Goal: Information Seeking & Learning: Learn about a topic

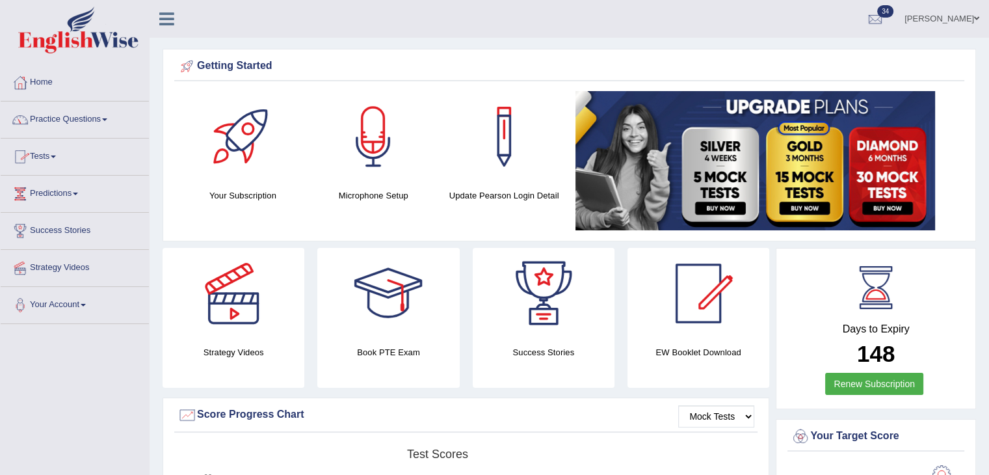
click at [114, 118] on link "Practice Questions" at bounding box center [75, 117] width 148 height 33
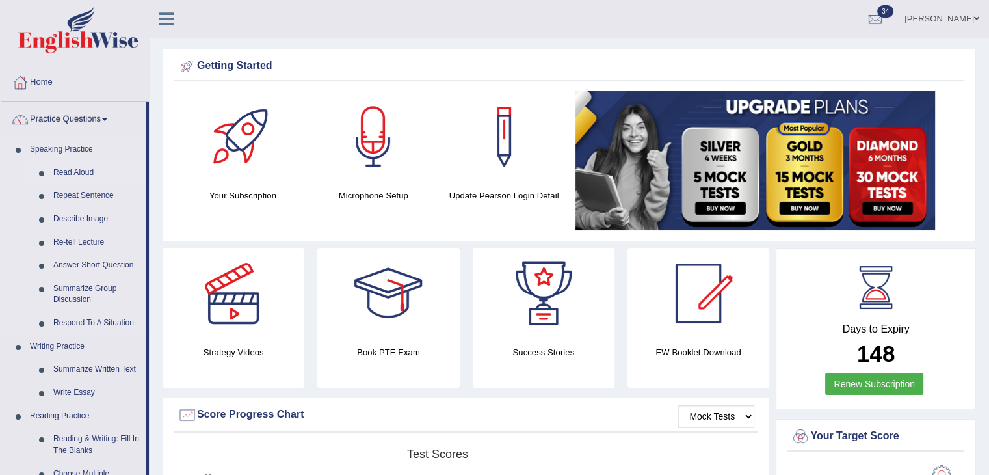
click at [75, 171] on link "Read Aloud" at bounding box center [96, 172] width 98 height 23
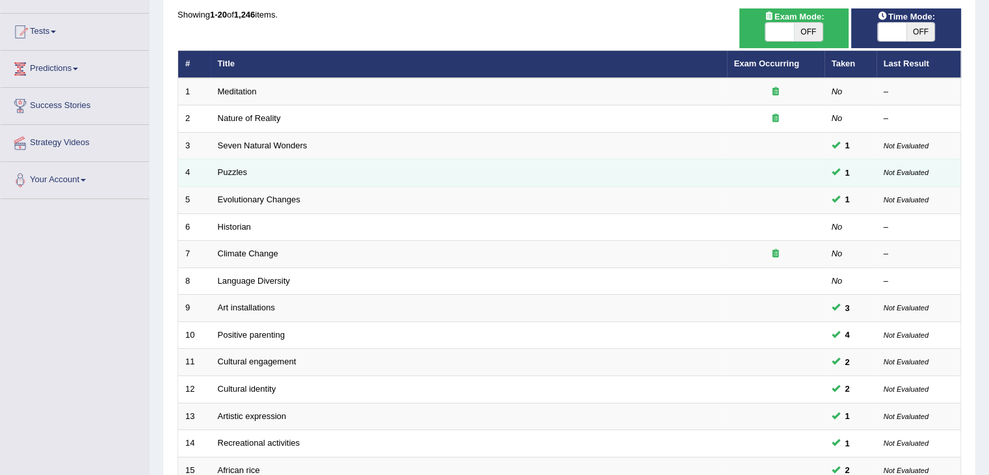
scroll to position [114, 0]
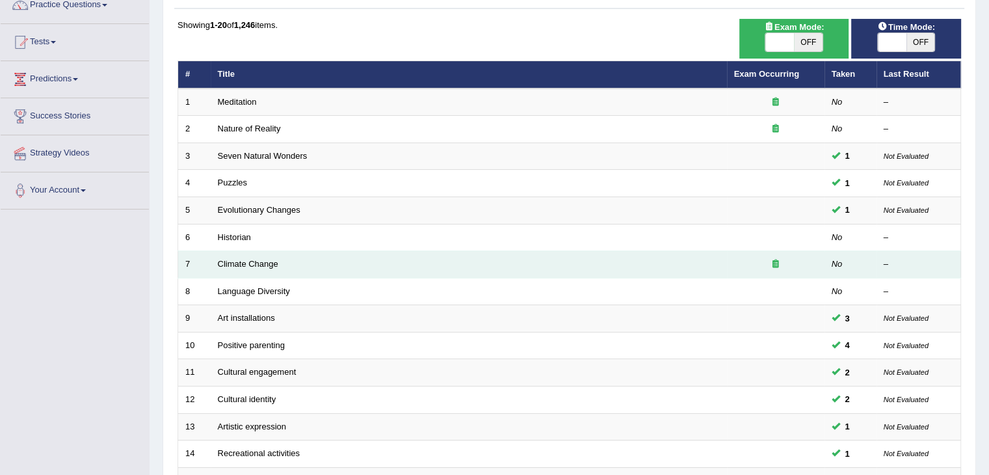
click at [778, 259] on icon at bounding box center [775, 263] width 7 height 8
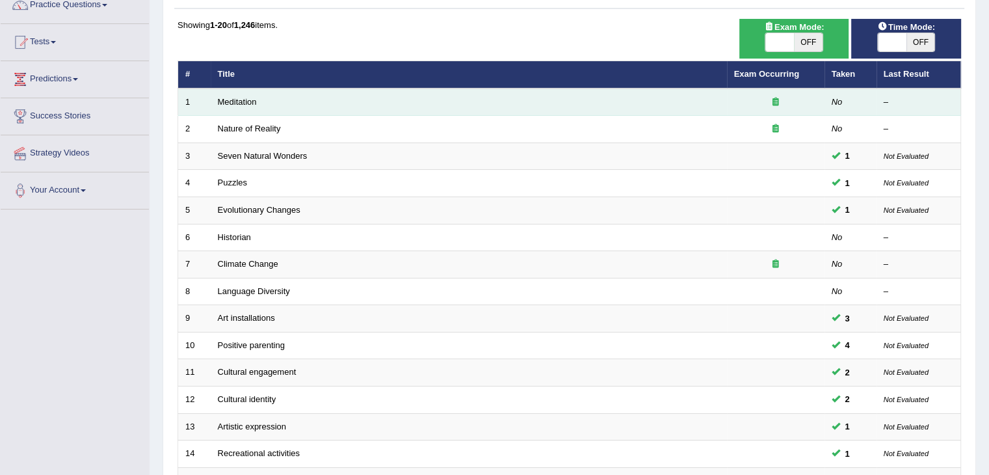
click at [229, 105] on td "Meditation" at bounding box center [469, 101] width 516 height 27
click at [238, 94] on td "Meditation" at bounding box center [469, 101] width 516 height 27
click at [238, 99] on link "Meditation" at bounding box center [237, 102] width 39 height 10
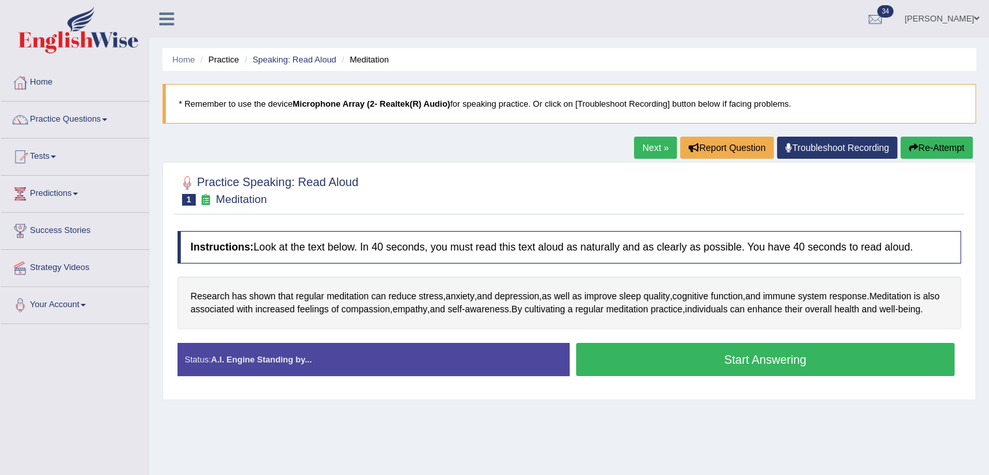
click at [629, 376] on button "Start Answering" at bounding box center [765, 359] width 379 height 33
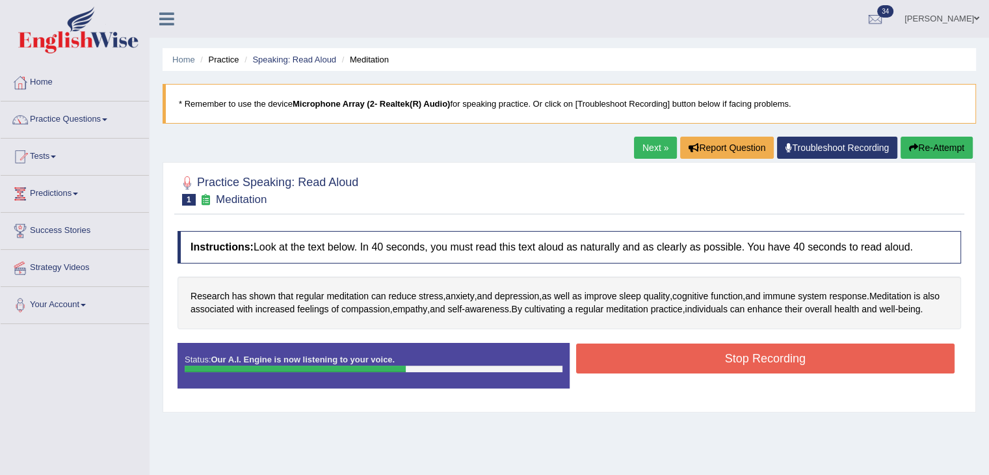
click at [629, 373] on button "Stop Recording" at bounding box center [765, 358] width 379 height 30
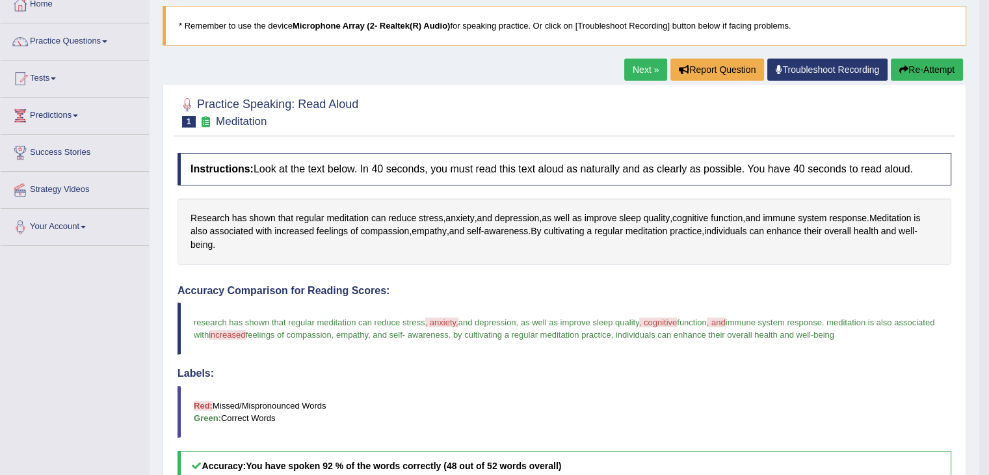
scroll to position [78, 0]
click at [648, 67] on link "Next »" at bounding box center [645, 70] width 43 height 22
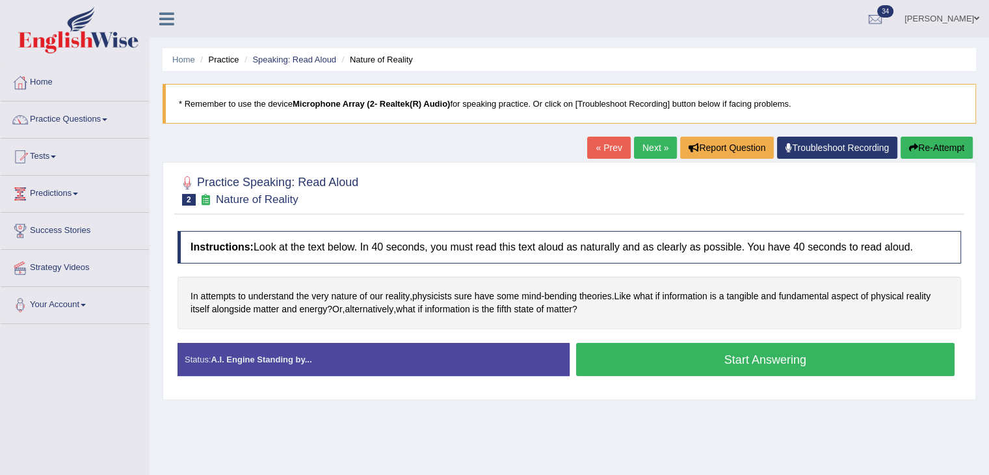
click at [612, 369] on button "Start Answering" at bounding box center [765, 359] width 379 height 33
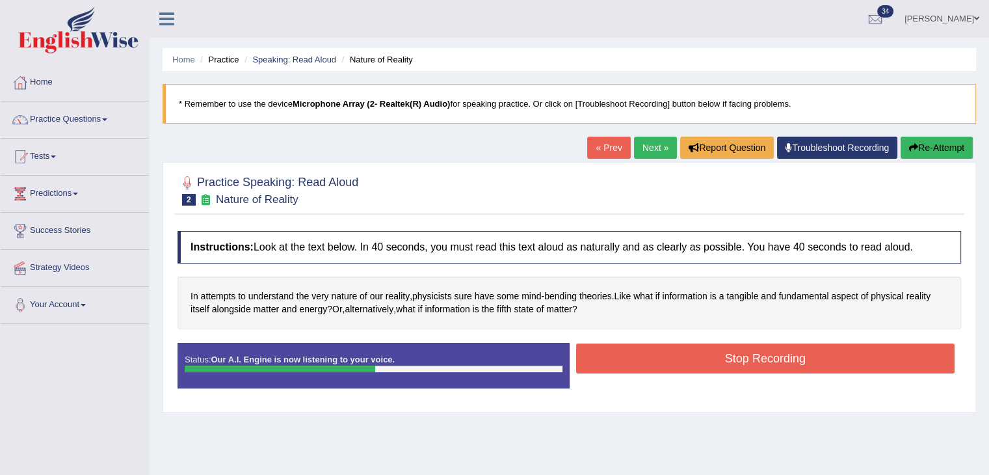
click at [612, 366] on button "Stop Recording" at bounding box center [765, 358] width 379 height 30
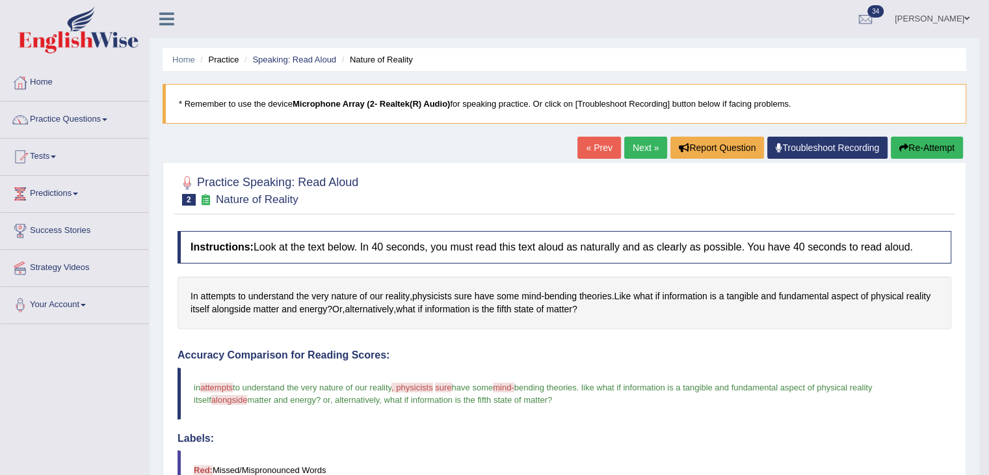
click at [629, 146] on link "Next »" at bounding box center [645, 148] width 43 height 22
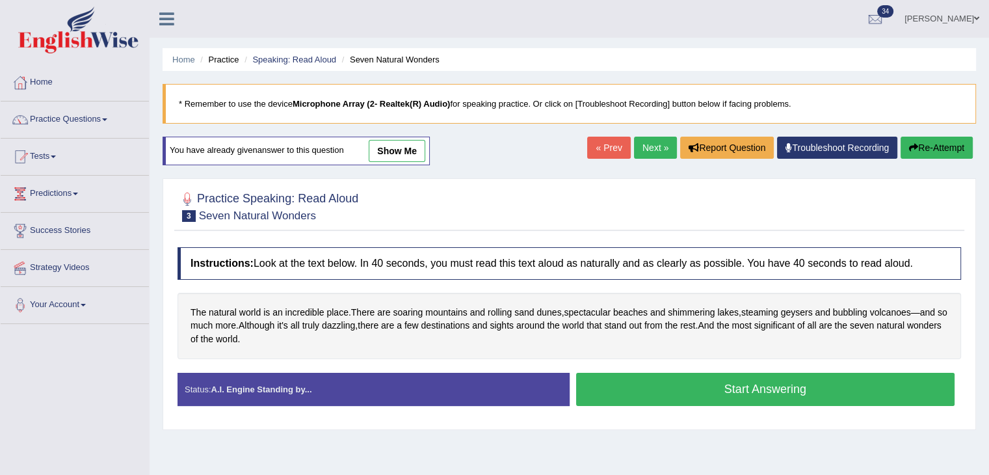
click at [614, 393] on button "Start Answering" at bounding box center [765, 389] width 379 height 33
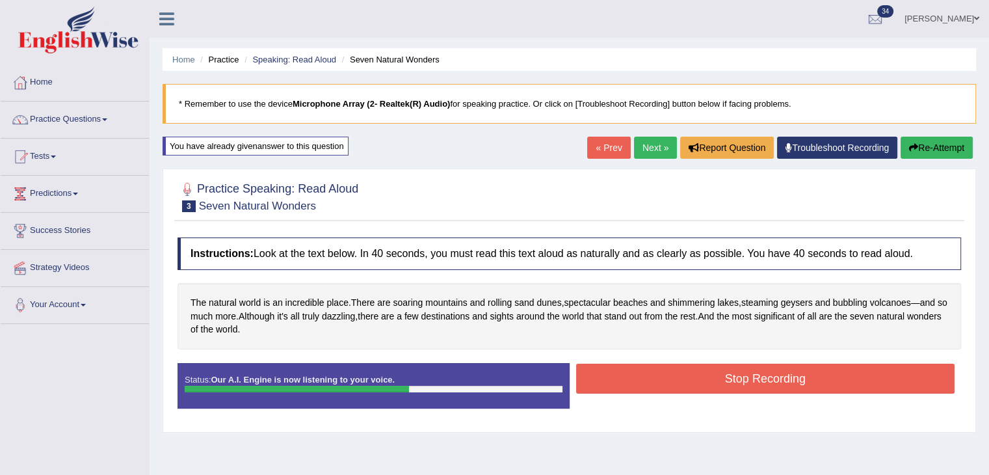
click at [612, 378] on button "Stop Recording" at bounding box center [765, 378] width 379 height 30
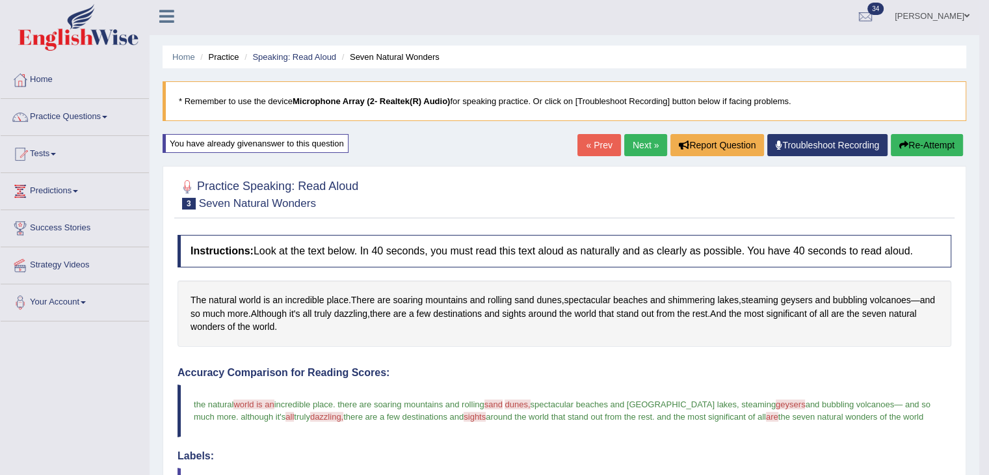
scroll to position [2, 0]
click at [637, 142] on link "Next »" at bounding box center [645, 146] width 43 height 22
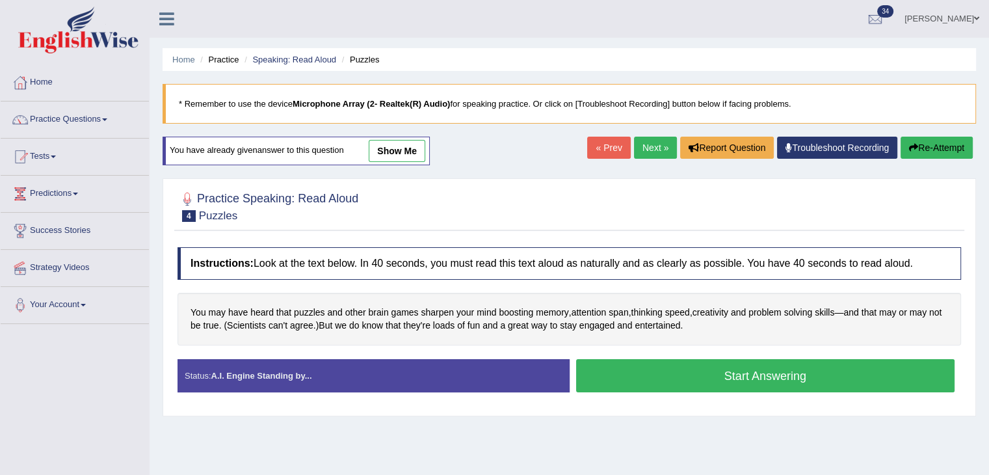
click at [615, 369] on button "Start Answering" at bounding box center [765, 375] width 379 height 33
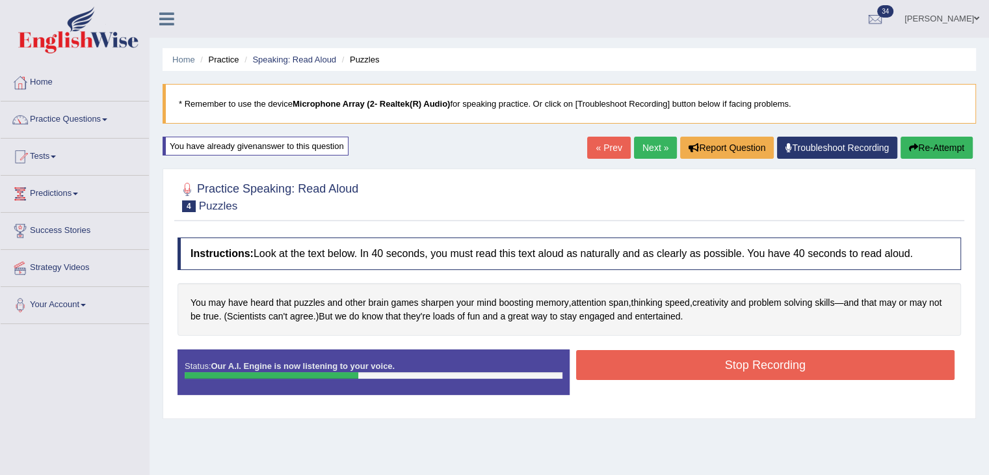
click at [615, 369] on button "Stop Recording" at bounding box center [765, 365] width 379 height 30
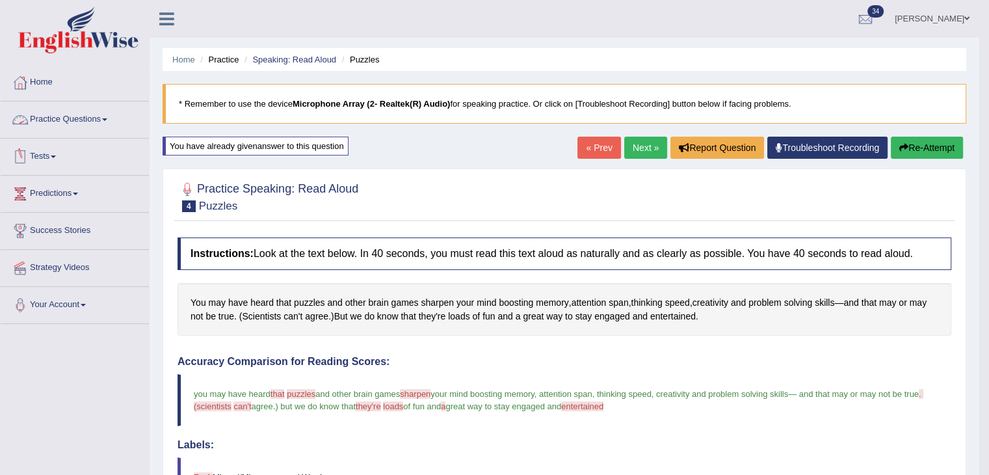
click at [109, 116] on link "Practice Questions" at bounding box center [75, 117] width 148 height 33
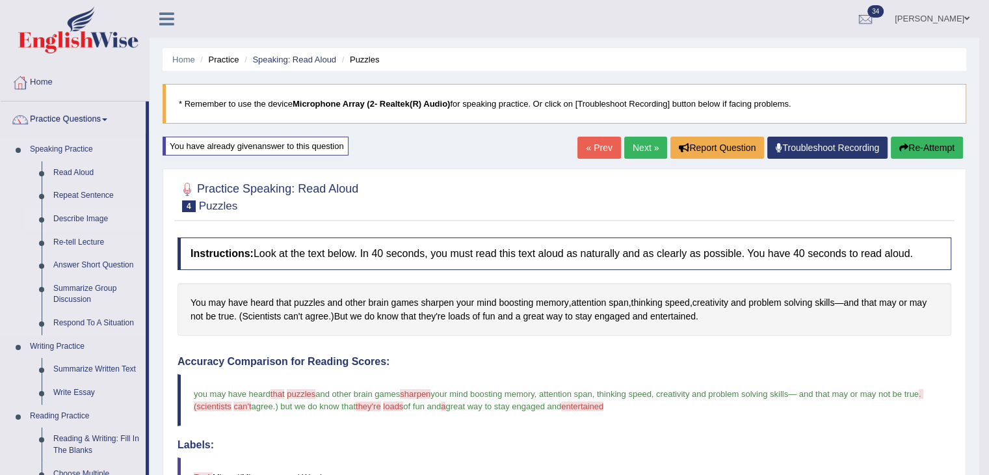
click at [85, 220] on link "Describe Image" at bounding box center [96, 218] width 98 height 23
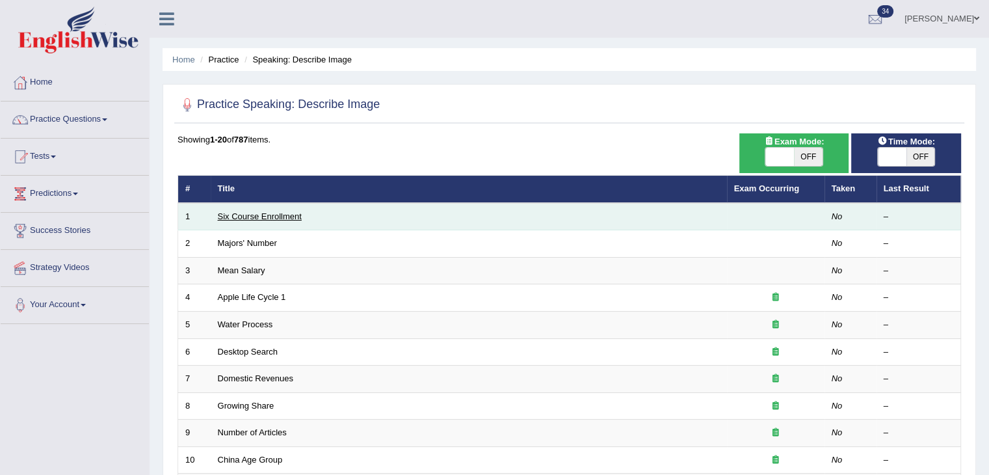
click at [264, 214] on link "Six Course Enrollment" at bounding box center [260, 216] width 84 height 10
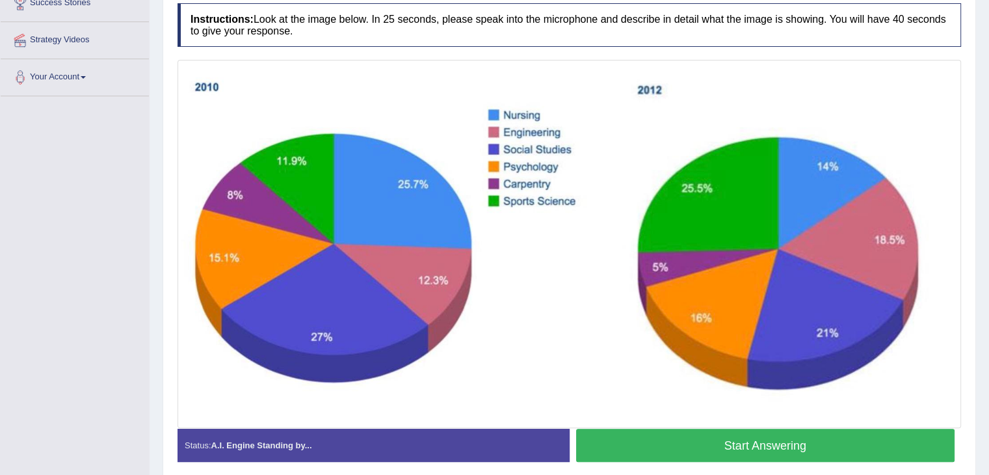
scroll to position [280, 0]
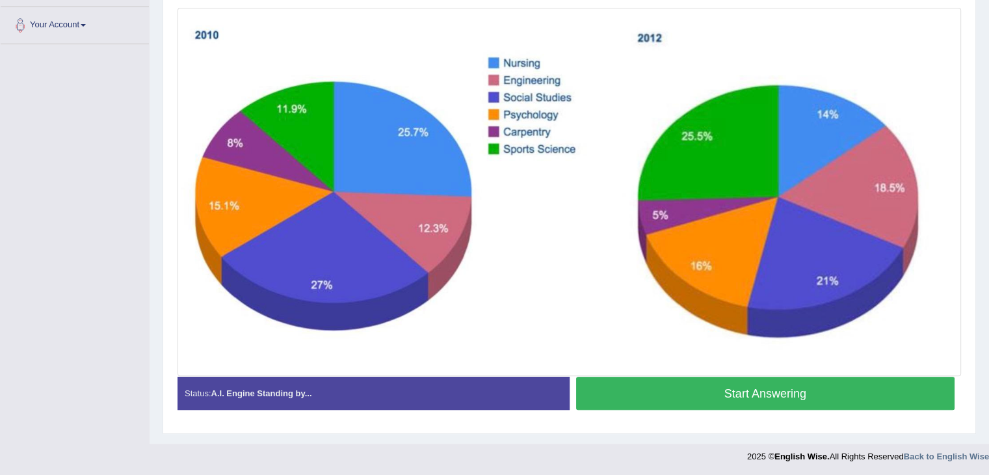
click at [618, 404] on button "Start Answering" at bounding box center [765, 392] width 379 height 33
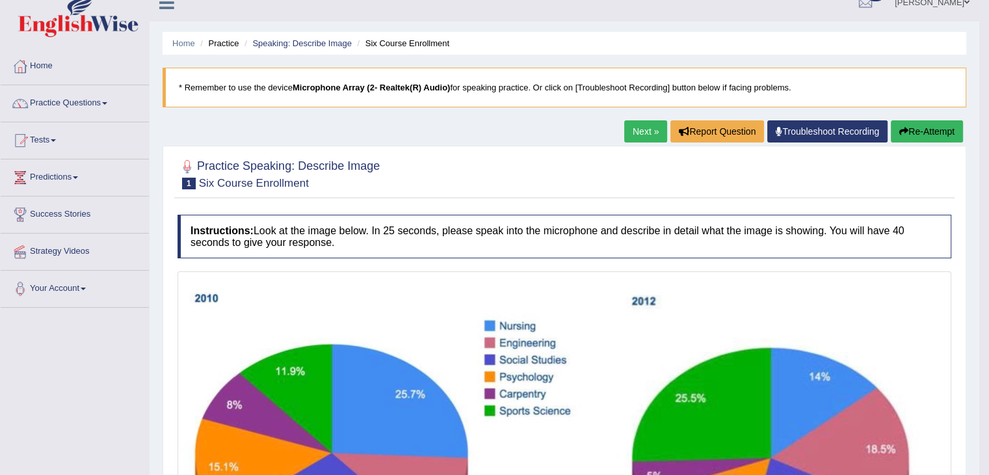
scroll to position [0, 0]
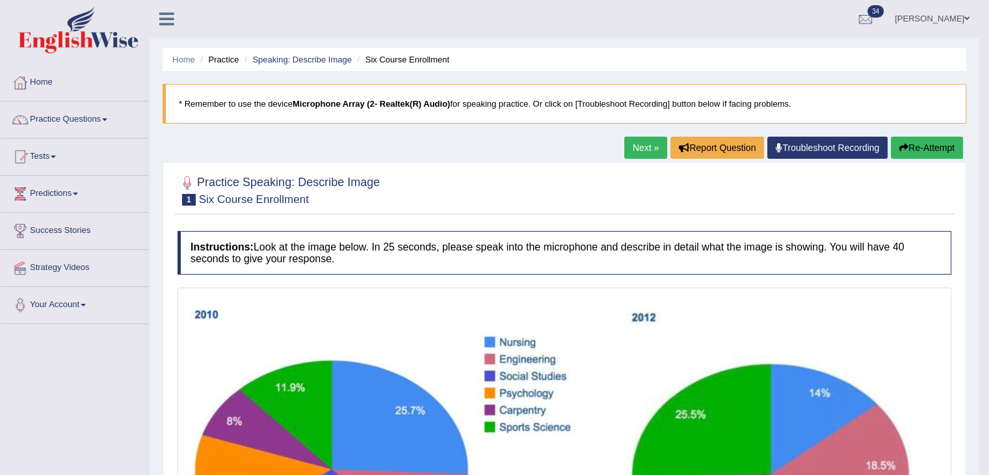
click at [645, 142] on link "Next »" at bounding box center [645, 148] width 43 height 22
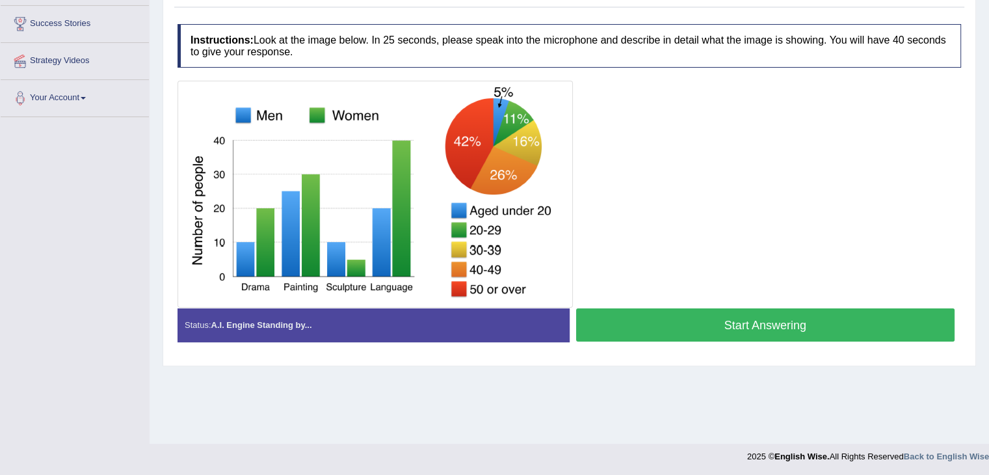
scroll to position [208, 0]
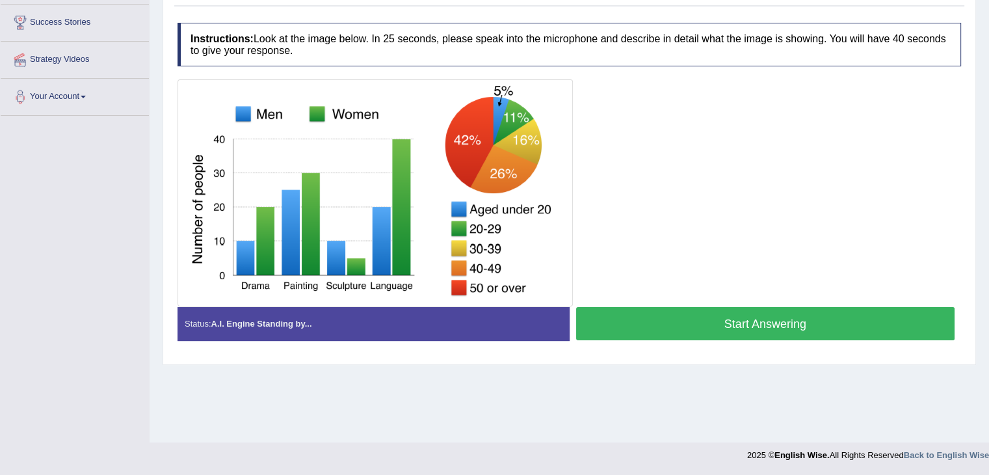
click at [585, 329] on button "Start Answering" at bounding box center [765, 323] width 379 height 33
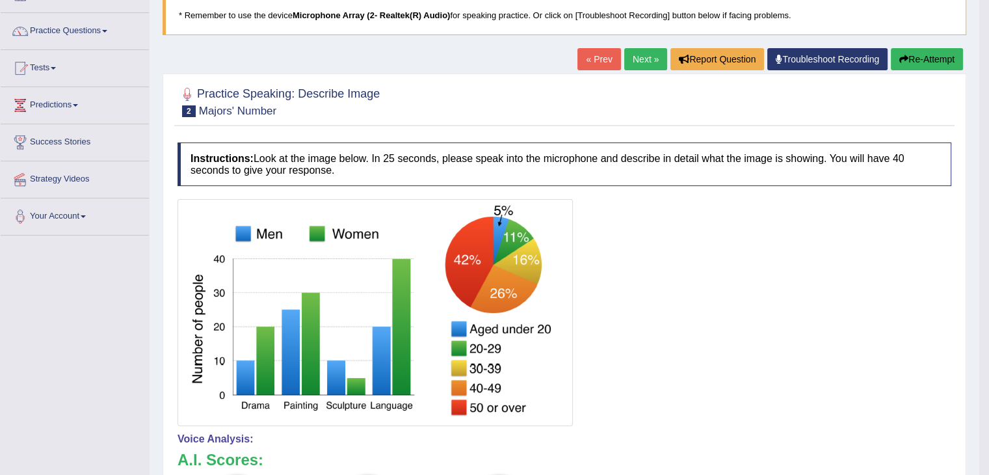
scroll to position [81, 0]
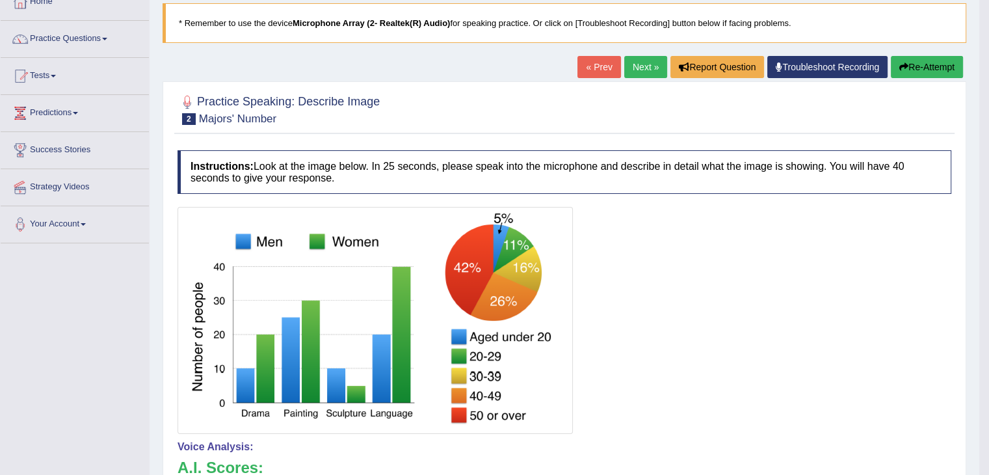
click at [632, 62] on link "Next »" at bounding box center [645, 67] width 43 height 22
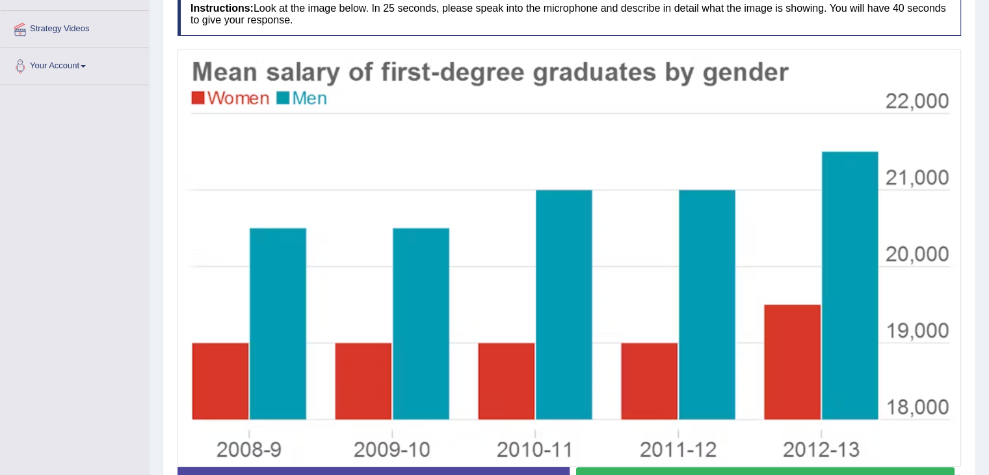
scroll to position [329, 0]
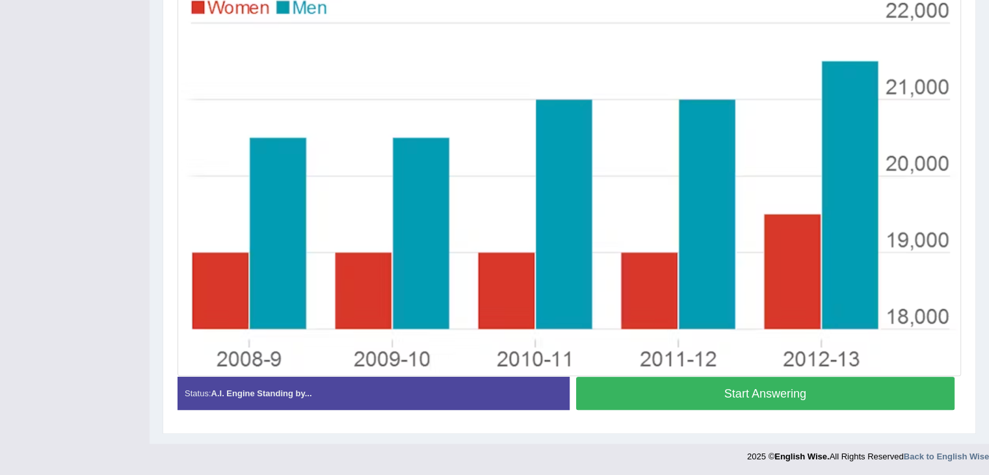
click at [606, 395] on button "Start Answering" at bounding box center [765, 392] width 379 height 33
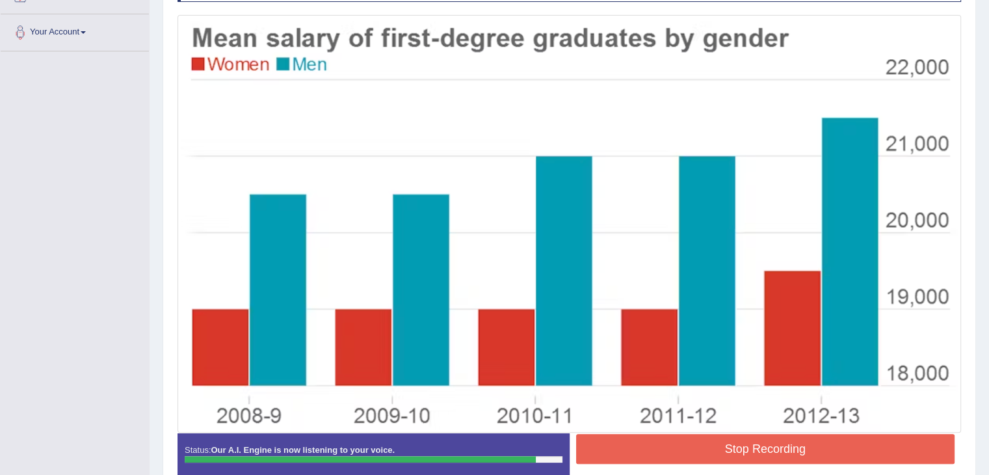
scroll to position [273, 0]
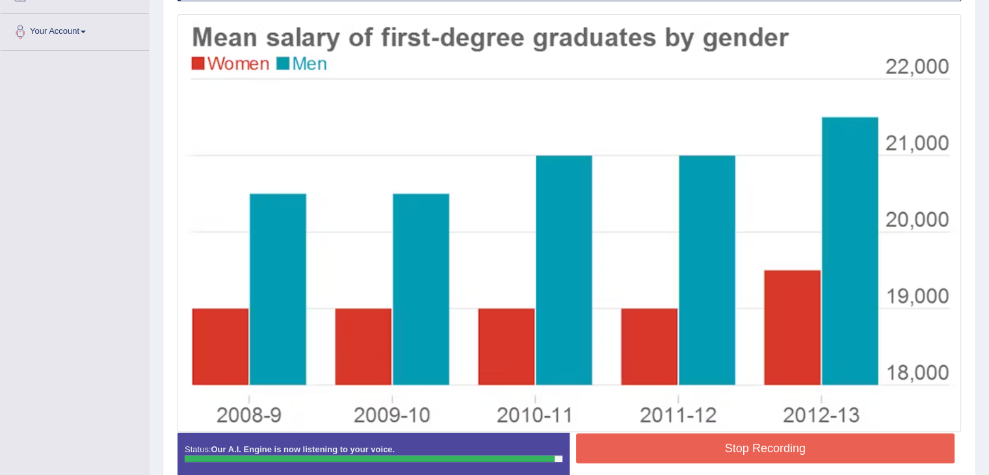
click at [684, 452] on button "Stop Recording" at bounding box center [765, 448] width 379 height 30
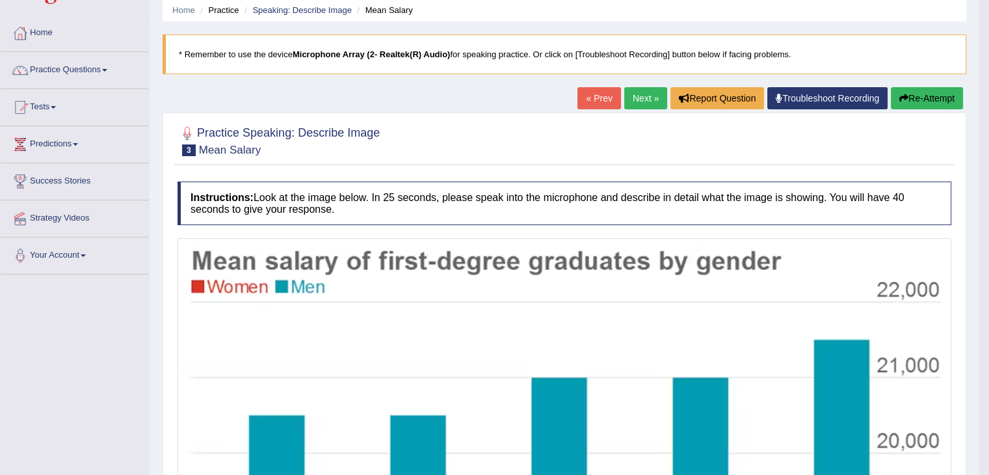
scroll to position [0, 0]
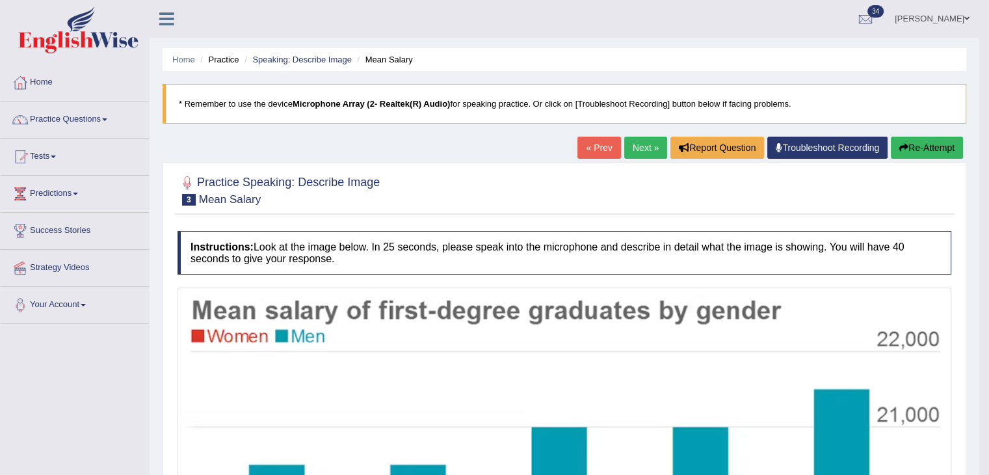
click at [104, 122] on link "Practice Questions" at bounding box center [75, 117] width 148 height 33
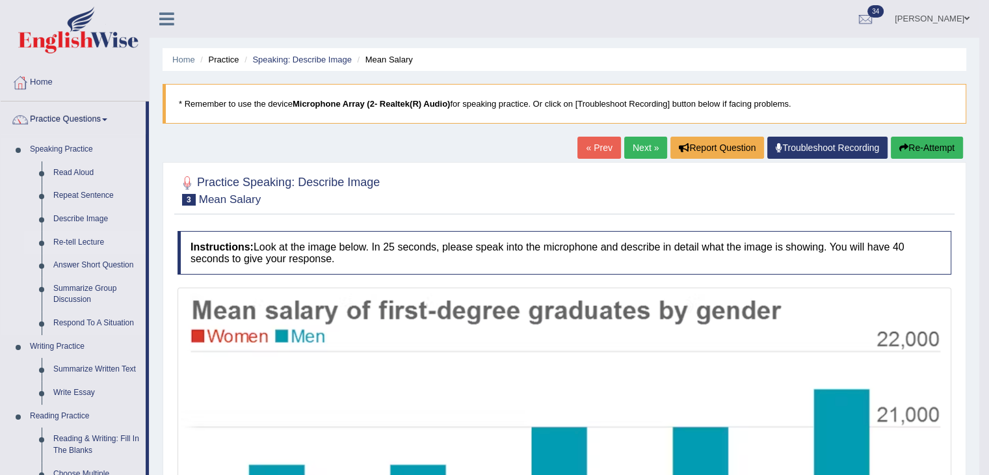
click at [90, 240] on link "Re-tell Lecture" at bounding box center [96, 242] width 98 height 23
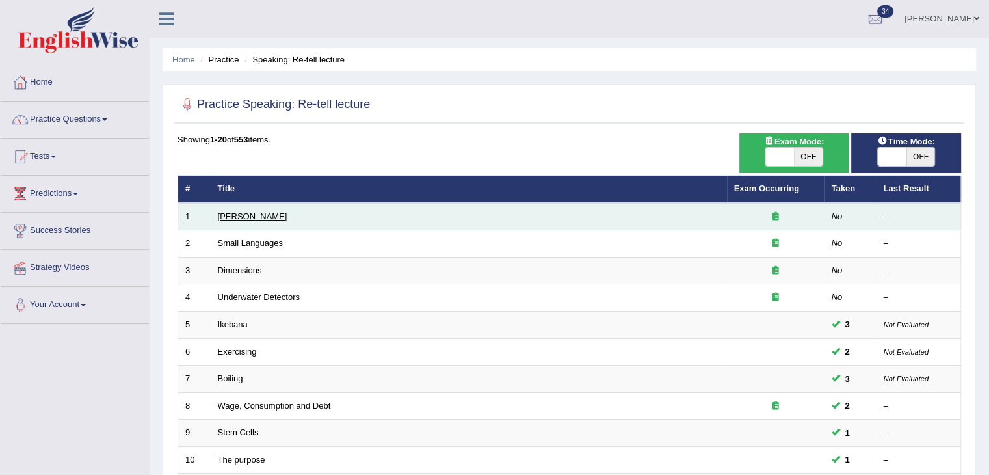
click at [245, 219] on link "[PERSON_NAME]" at bounding box center [253, 216] width 70 height 10
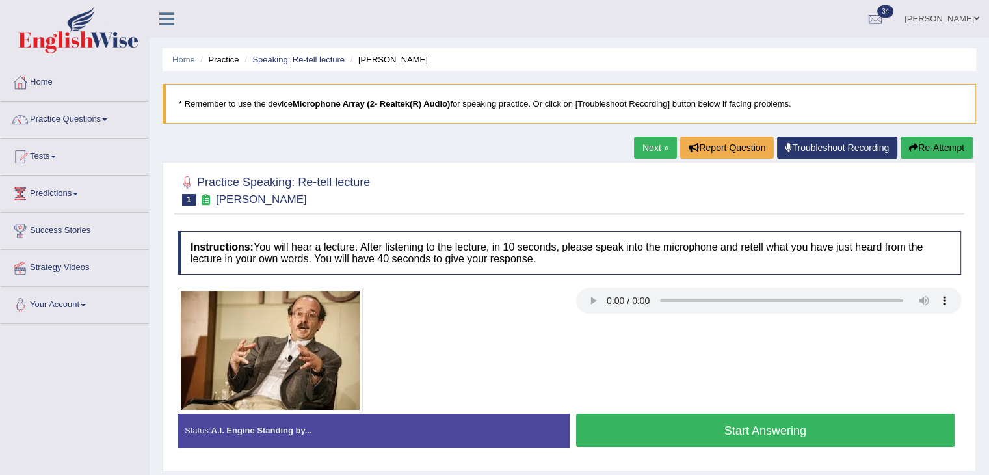
click at [664, 436] on button "Start Answering" at bounding box center [765, 429] width 379 height 33
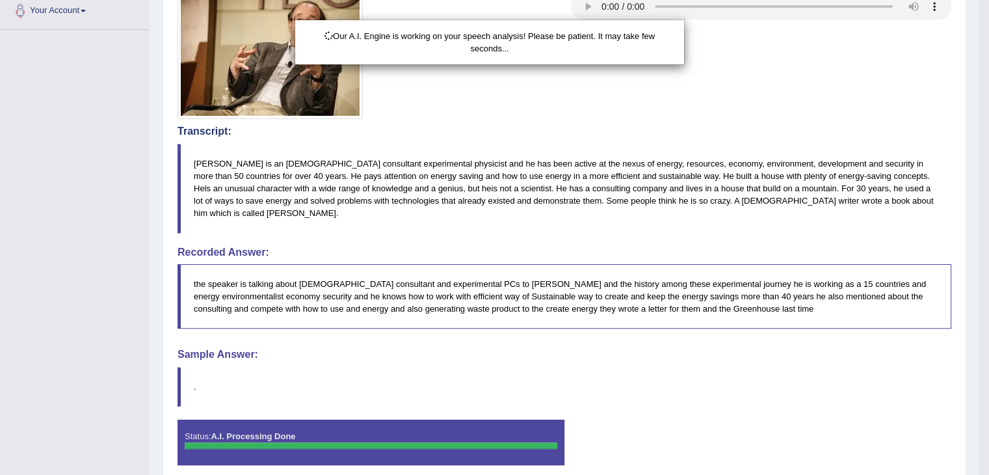
scroll to position [335, 0]
